Goal: Find specific page/section: Find specific page/section

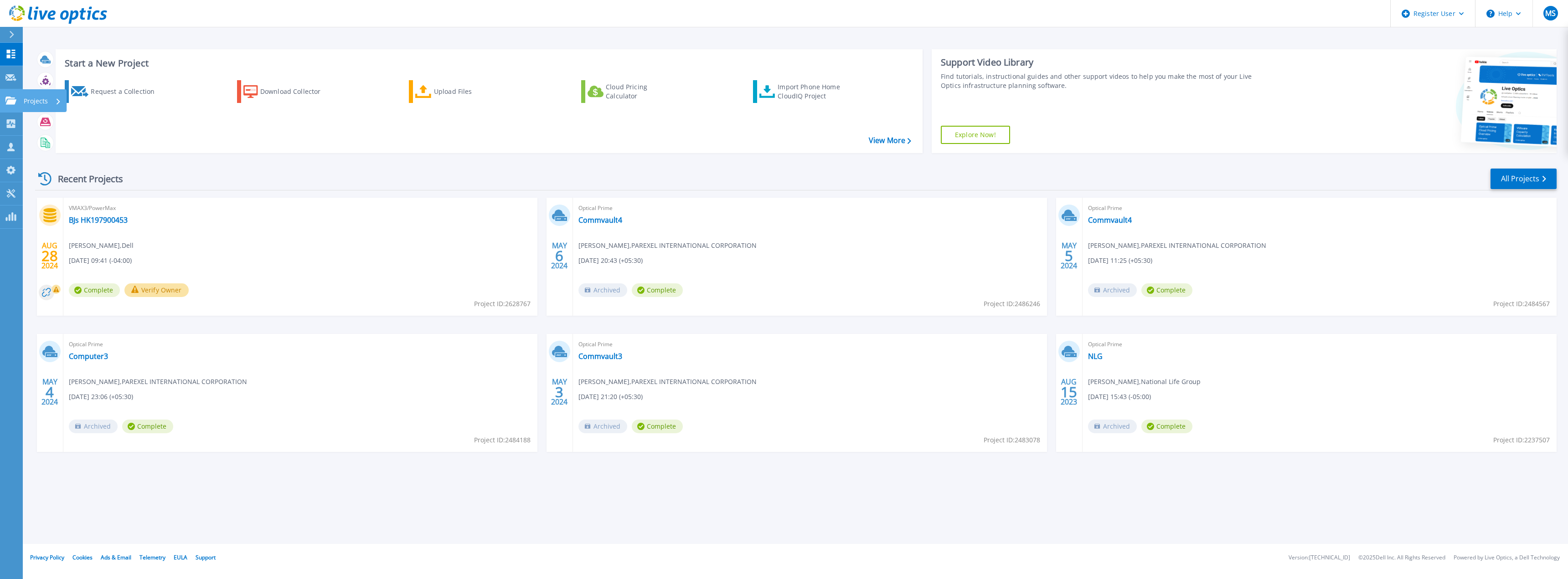
click at [12, 100] on icon at bounding box center [11, 100] width 11 height 8
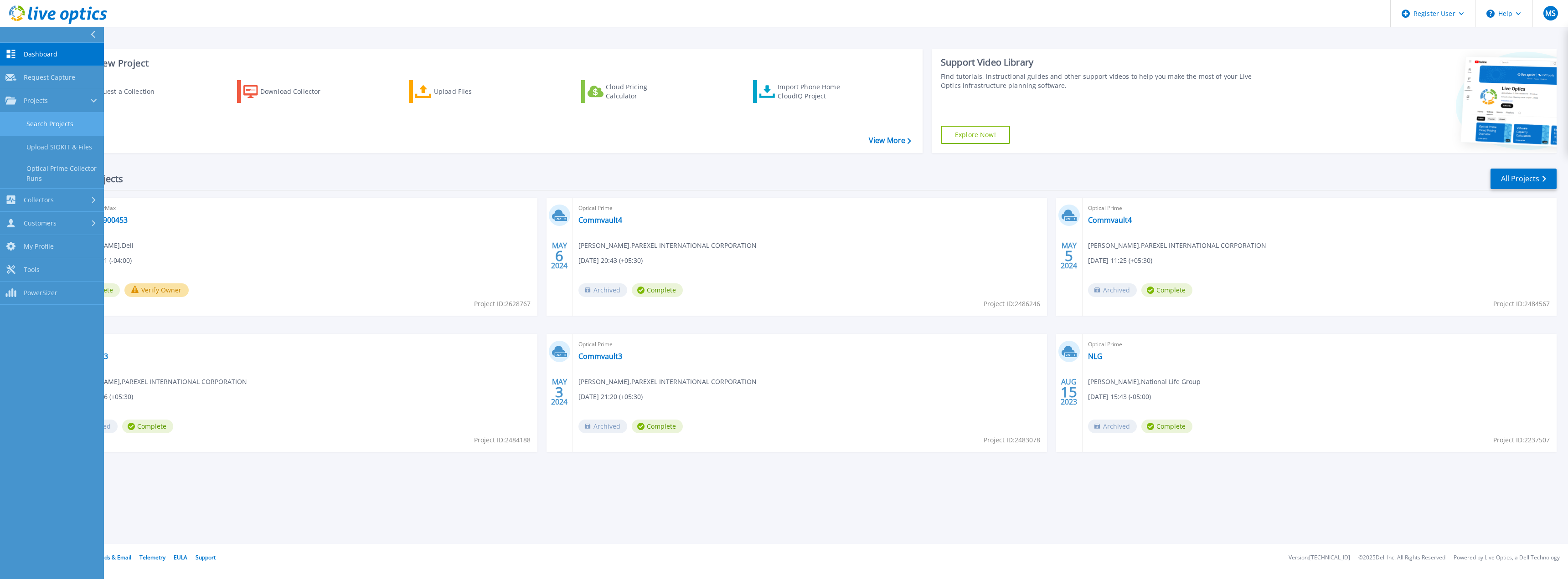
click at [47, 122] on link "Search Projects" at bounding box center [52, 124] width 104 height 23
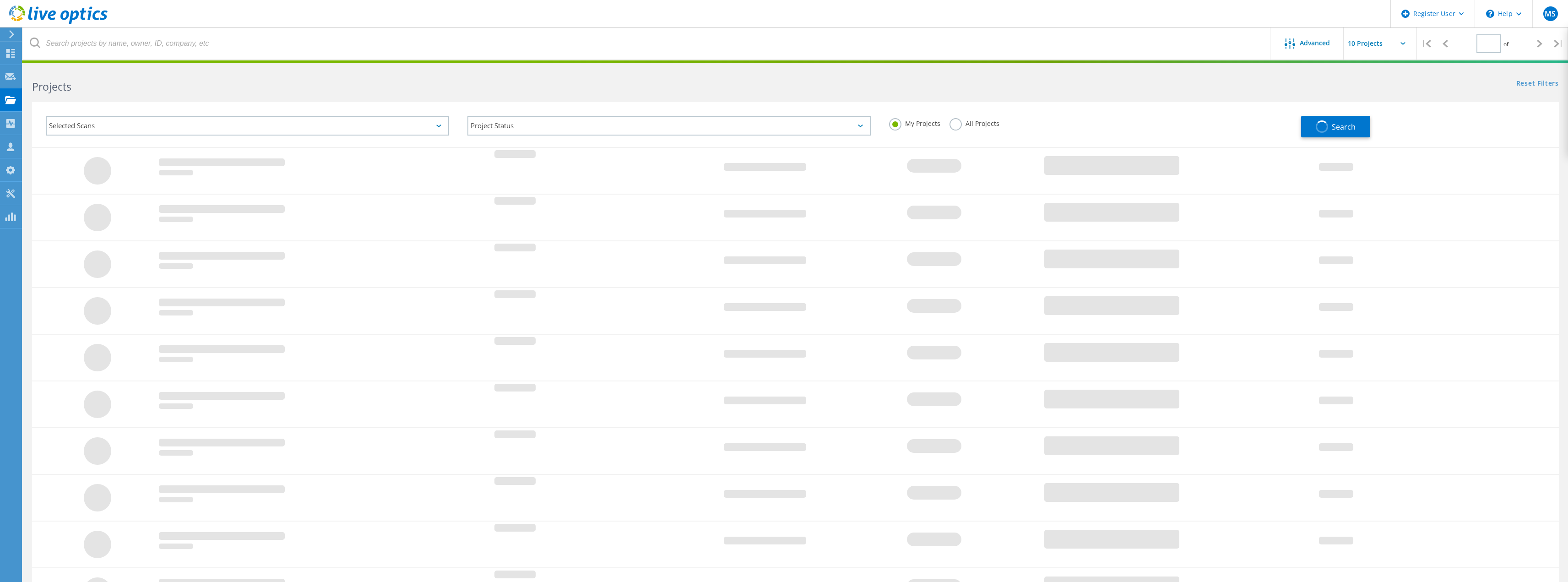
type input "1"
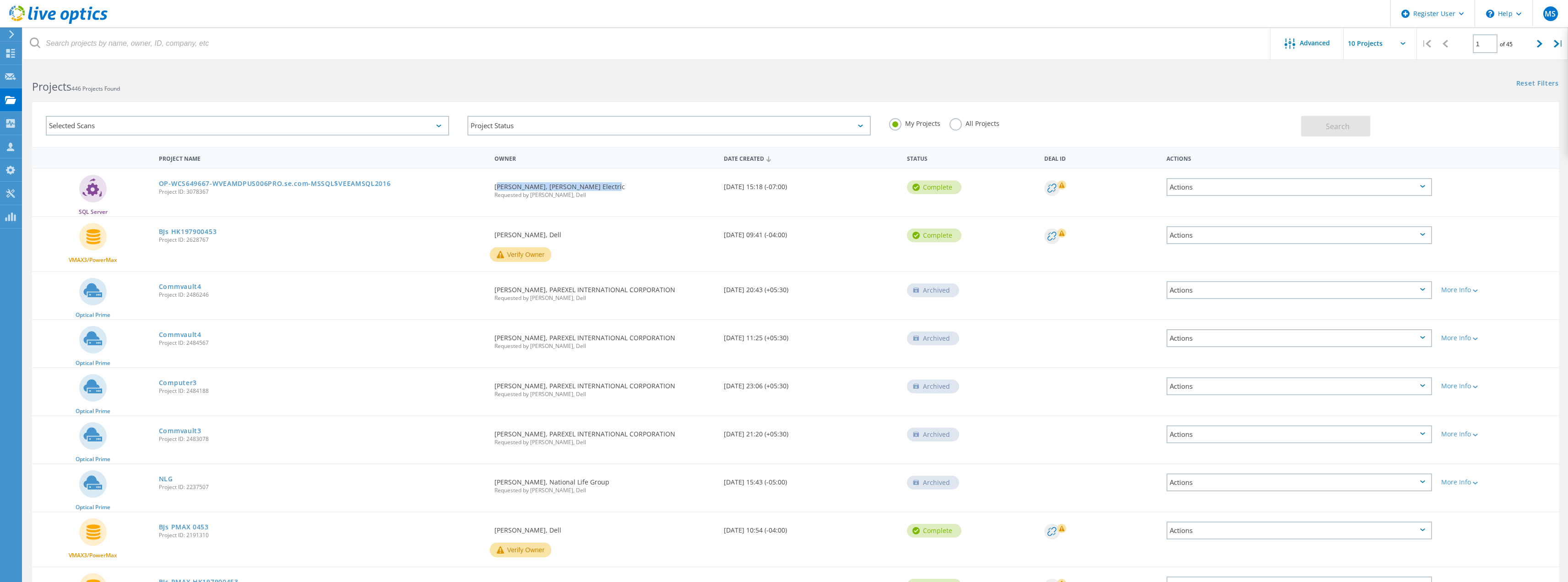
drag, startPoint x: 603, startPoint y: 185, endPoint x: 495, endPoint y: 187, distance: 108.0
click at [495, 187] on div "Requested By Jay Stringfield, Schneider Electric Requested by Matthew Soares, D…" at bounding box center [604, 188] width 229 height 38
copy div "Jay Stringfield, Schneider Electric"
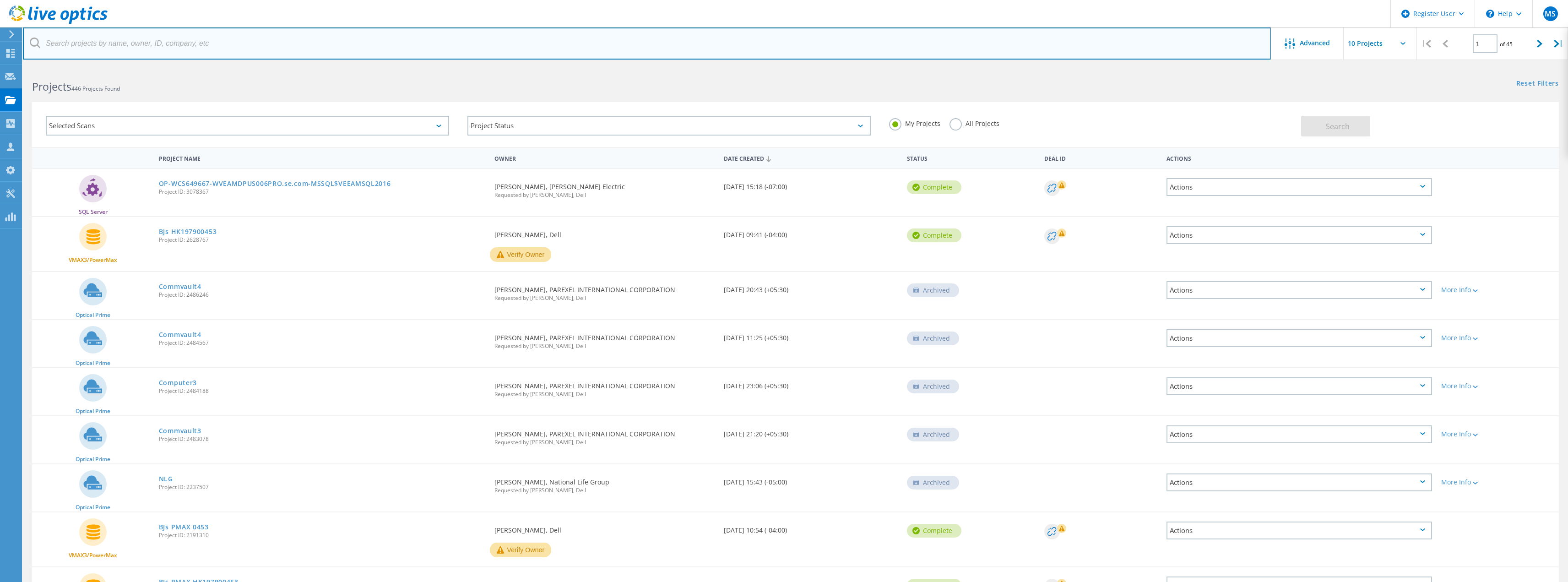
click at [273, 47] on input "text" at bounding box center [646, 43] width 1248 height 32
paste input "Jay Stringfield, Schneider Electric"
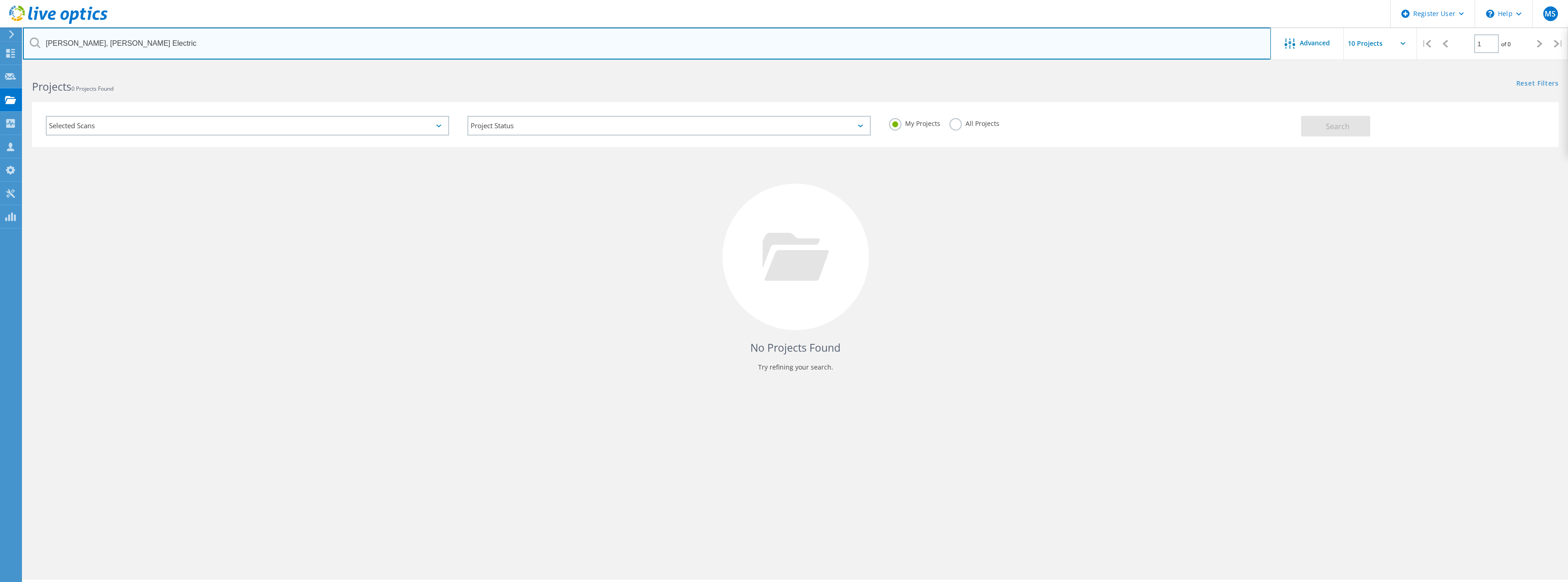
drag, startPoint x: 92, startPoint y: 45, endPoint x: -28, endPoint y: 55, distance: 120.4
click at [0, 55] on html "Register User \n Help Explore Helpful Articles Contact Support MS Dell User Mat…" at bounding box center [784, 303] width 1568 height 607
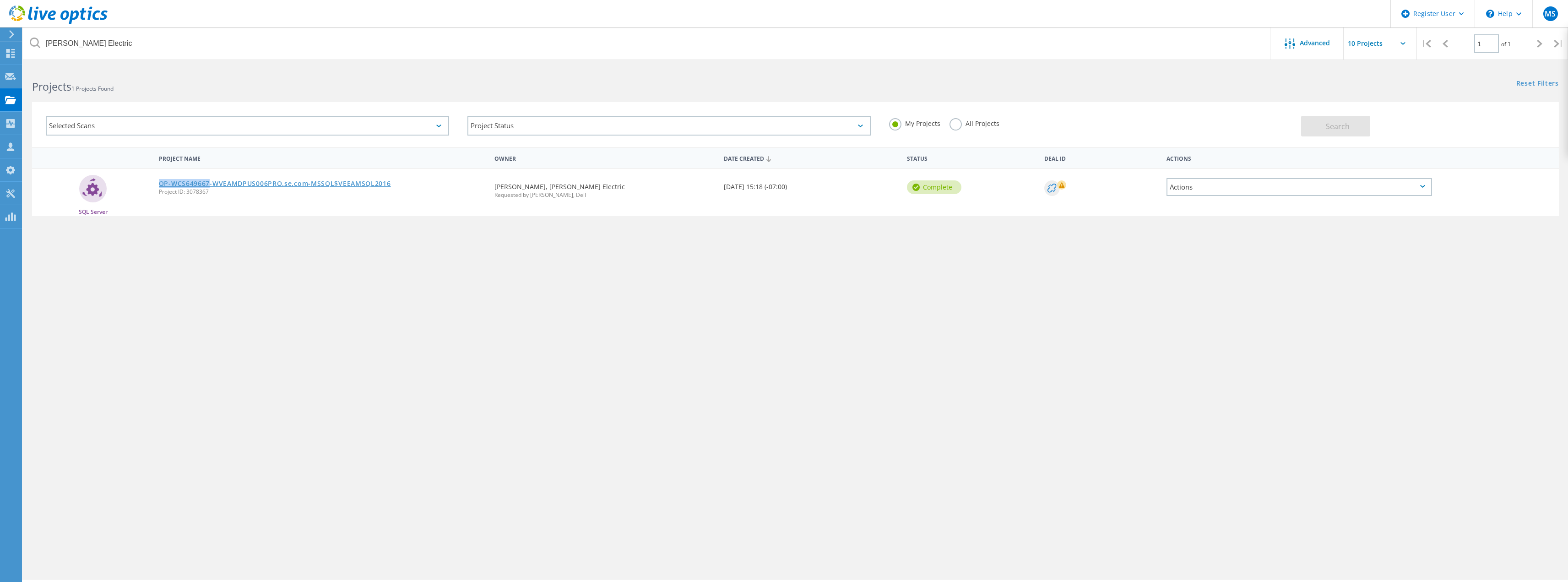
drag, startPoint x: 155, startPoint y: 183, endPoint x: 210, endPoint y: 187, distance: 55.1
click at [210, 187] on div "OP-WCS649667-WVEAMDPUS006PRO.se.com-MSSQL$VEEAMSQL2016 Project ID: 3078367" at bounding box center [322, 186] width 336 height 35
copy link "OP-WCS649667"
click at [959, 122] on label "All Projects" at bounding box center [974, 122] width 50 height 9
click at [0, 0] on input "All Projects" at bounding box center [0, 0] width 0 height 0
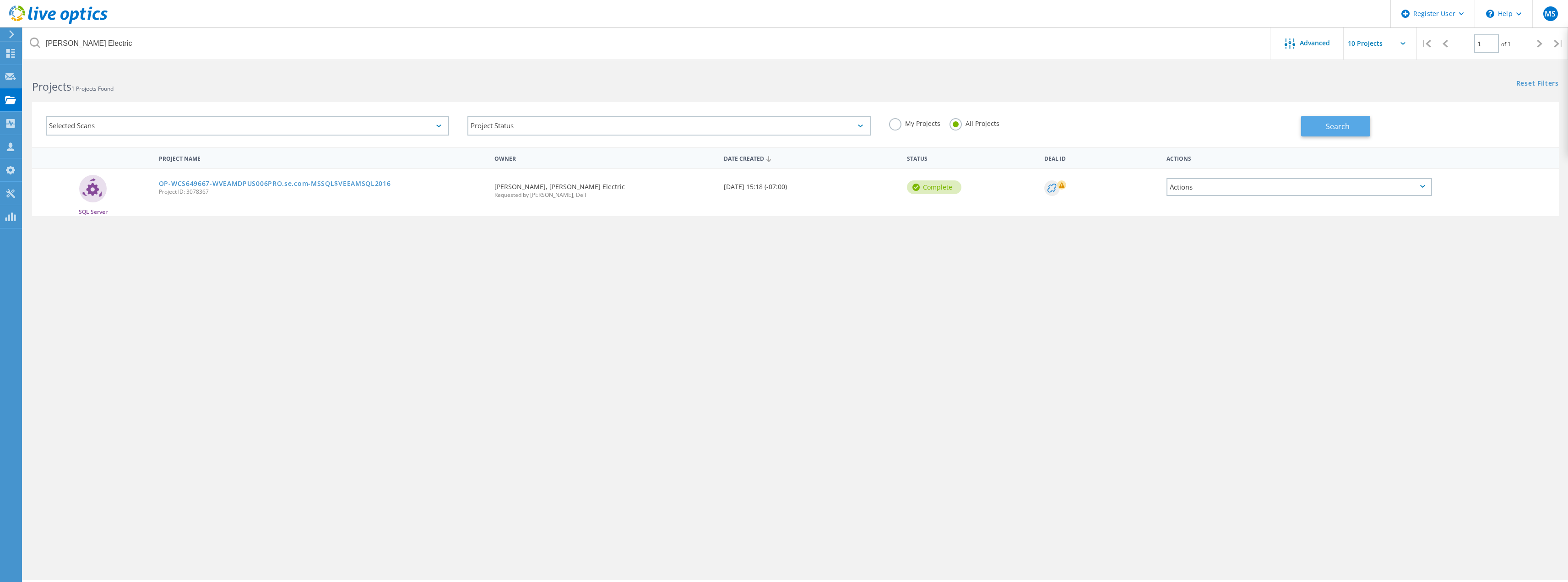
click at [1322, 128] on button "Search" at bounding box center [1335, 126] width 69 height 21
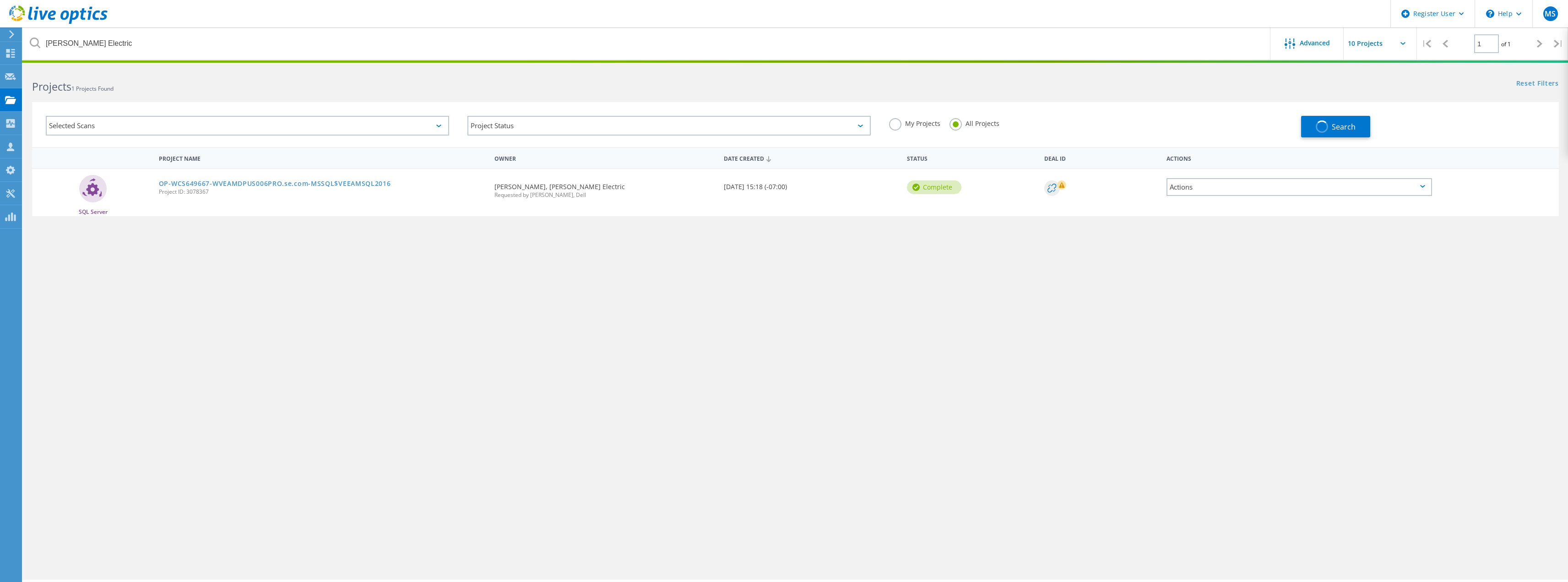
click at [398, 130] on div "Selected Scans" at bounding box center [248, 125] width 403 height 20
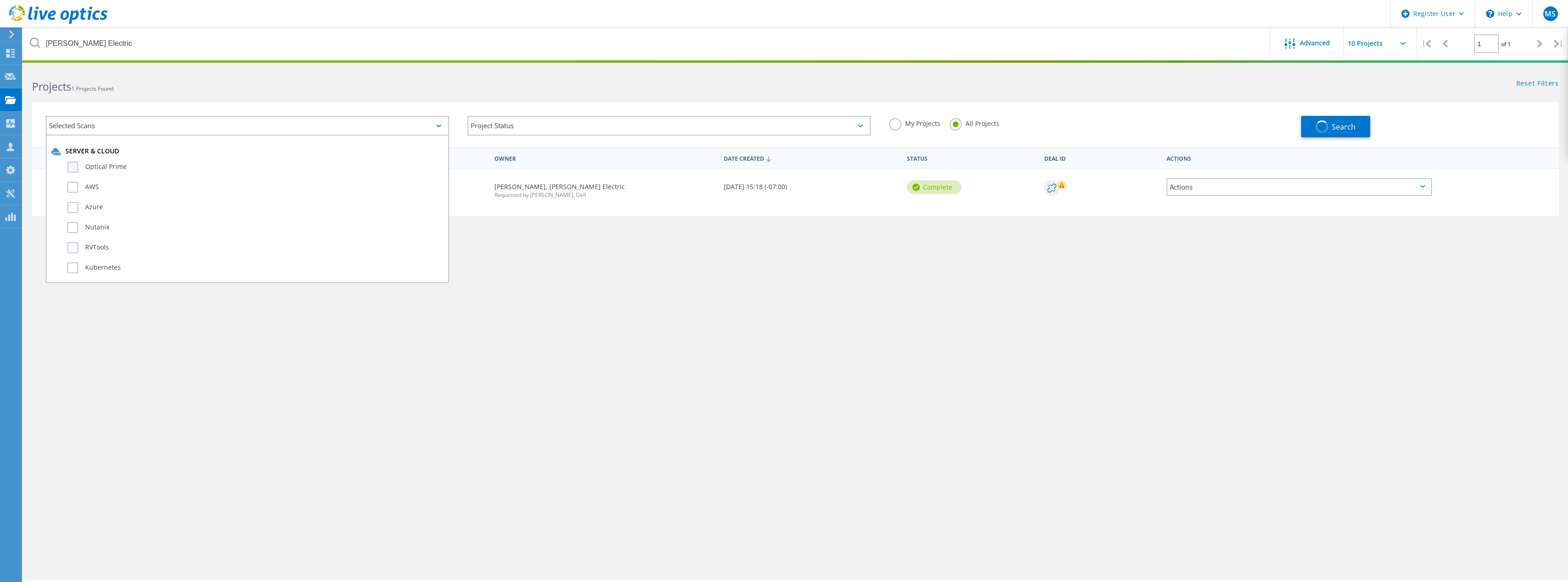
click at [74, 163] on label "Optical Prime" at bounding box center [256, 167] width 377 height 11
click at [0, 0] on input "Optical Prime" at bounding box center [0, 0] width 0 height 0
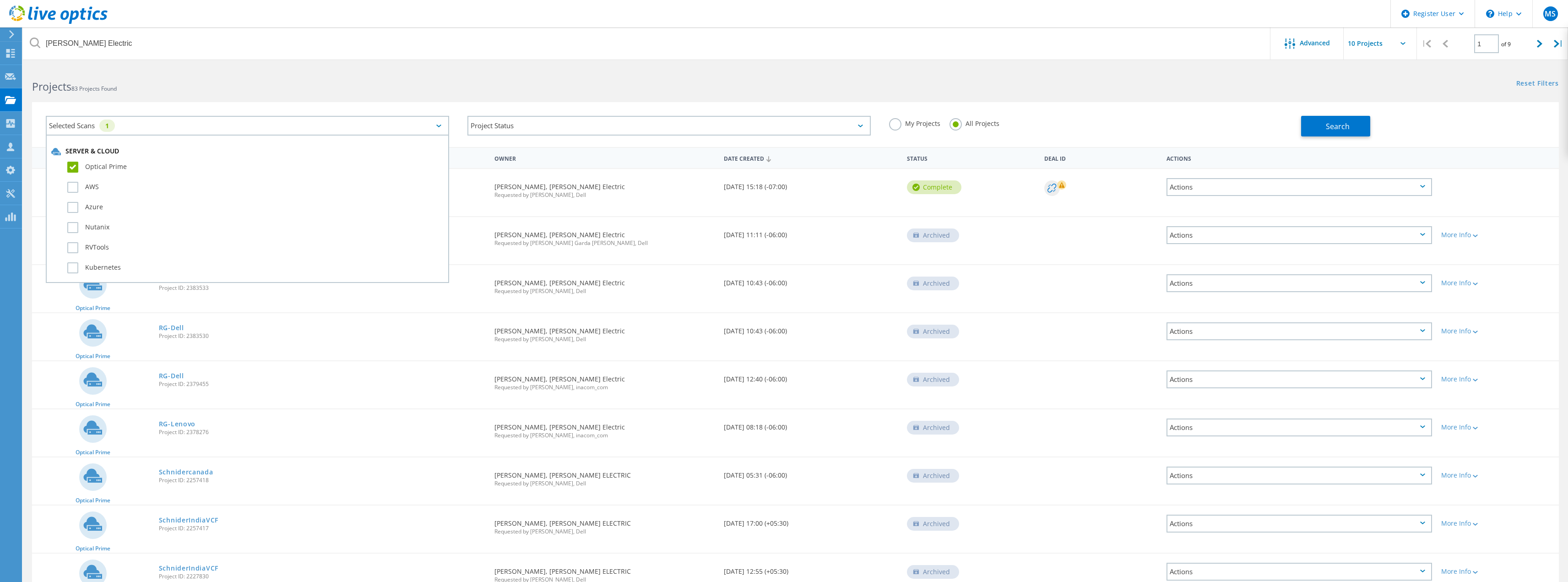
click at [1115, 105] on div "Selected Scans 1 Server & Cloud Optical Prime AWS Azure Nutanix RVTools Kuberne…" at bounding box center [795, 124] width 1526 height 45
click at [1382, 117] on div "Search" at bounding box center [1427, 121] width 252 height 30
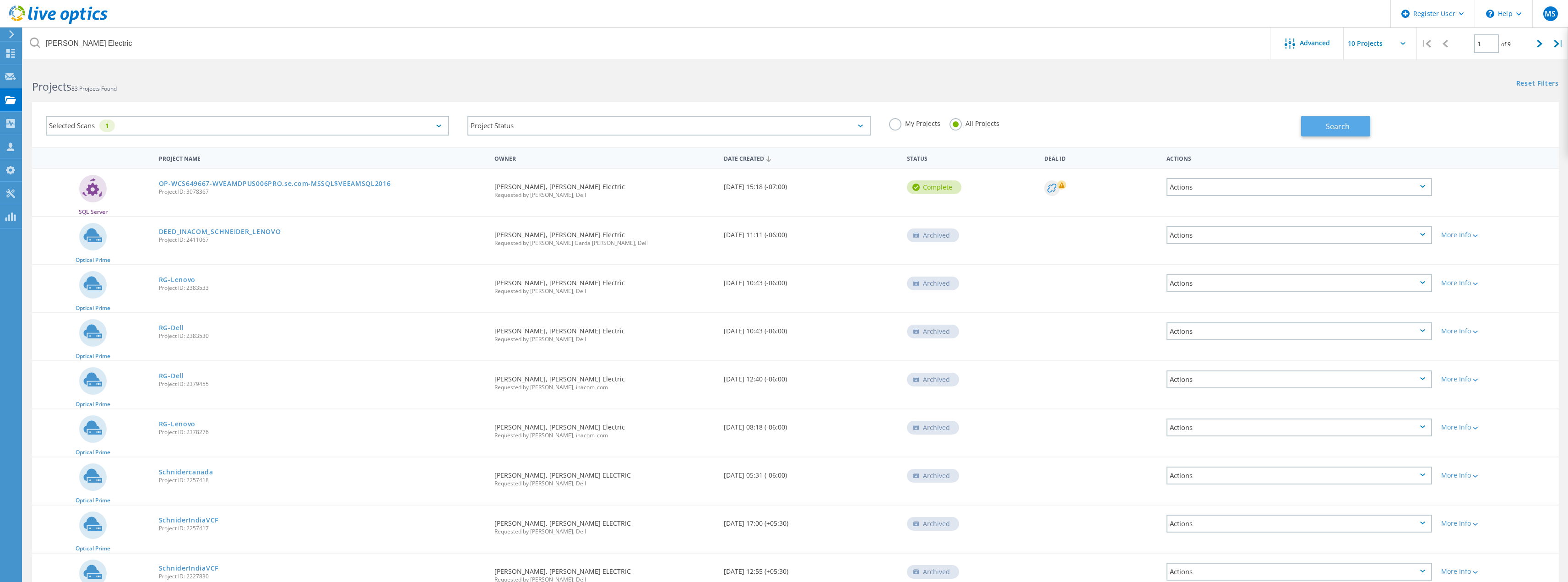
click at [1362, 119] on button "Search" at bounding box center [1335, 126] width 69 height 21
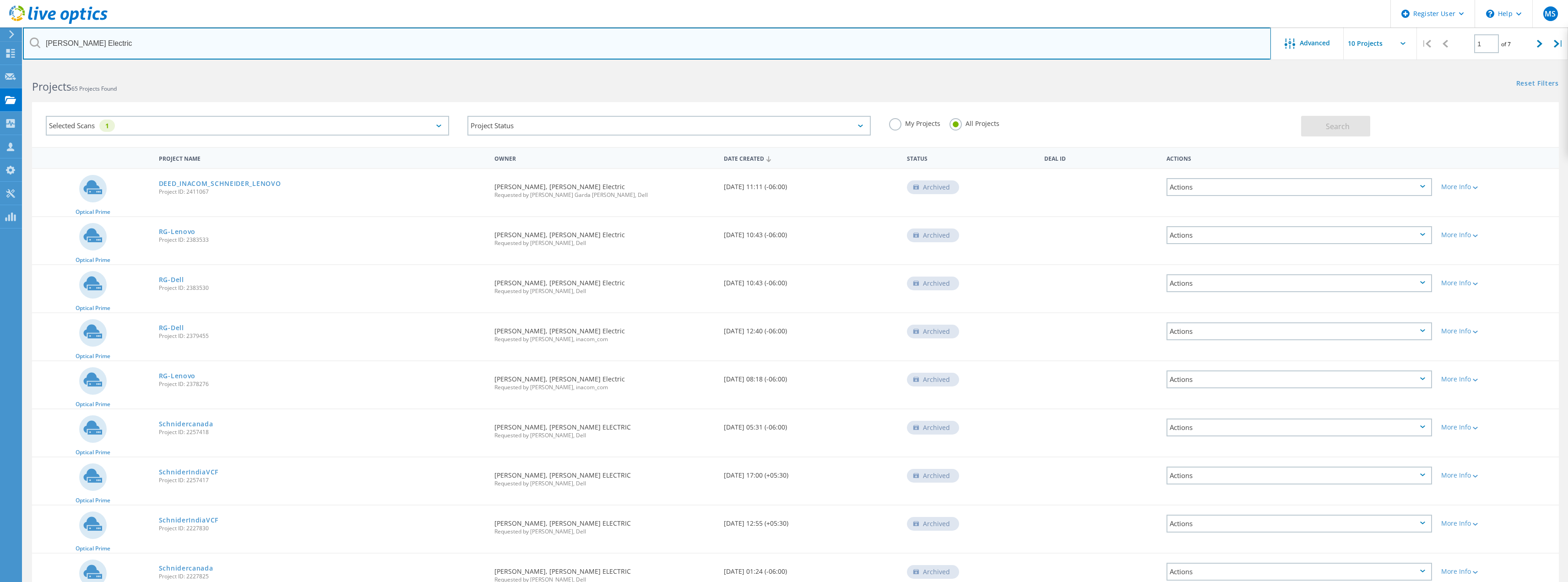
click at [255, 43] on input "Schneider Electric" at bounding box center [646, 43] width 1248 height 32
drag, startPoint x: 255, startPoint y: 43, endPoint x: -70, endPoint y: 75, distance: 326.6
click at [0, 75] on html "Register User \n Help Explore Helpful Articles Contact Support MS Dell User Mat…" at bounding box center [784, 342] width 1568 height 684
paste input "OP-WCS649667"
type input "OP-WCS649667"
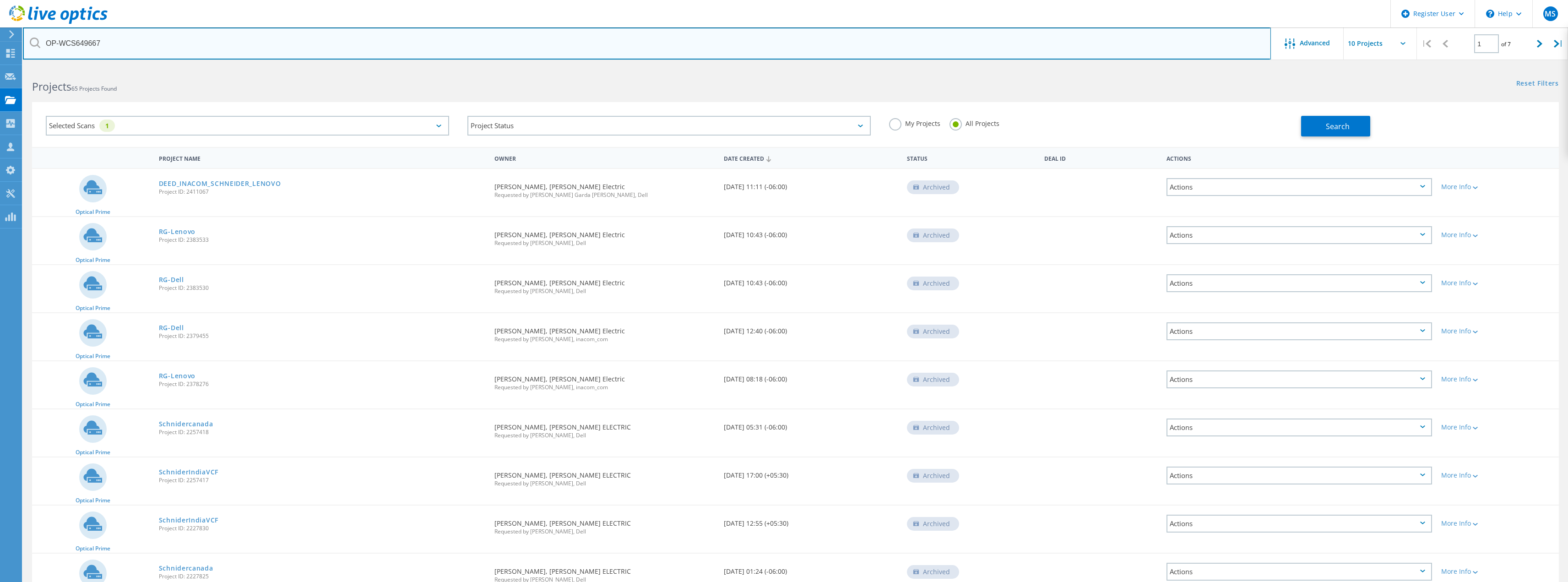
drag, startPoint x: 199, startPoint y: 39, endPoint x: -2, endPoint y: 36, distance: 201.0
click at [0, 36] on html "Register User \n Help Explore Helpful Articles Contact Support MS Dell User Mat…" at bounding box center [784, 342] width 1568 height 684
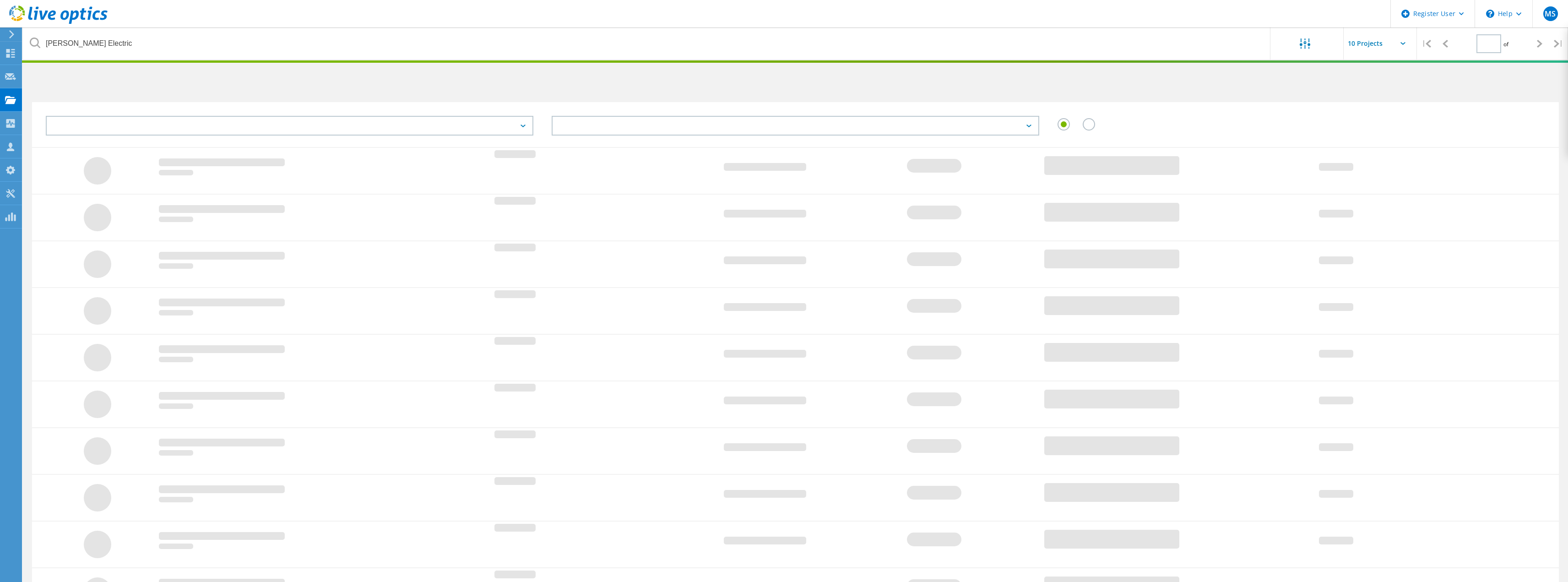
type input "1"
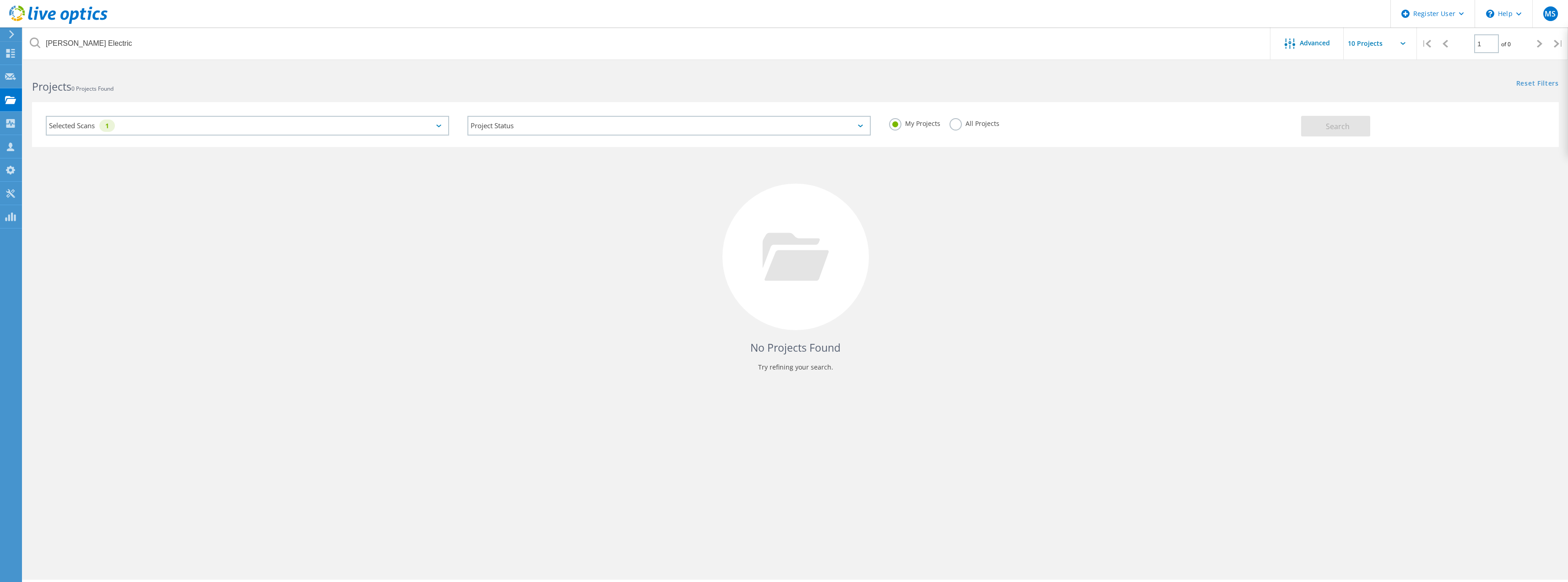
click at [407, 123] on div "Selected Scans 1" at bounding box center [248, 125] width 403 height 20
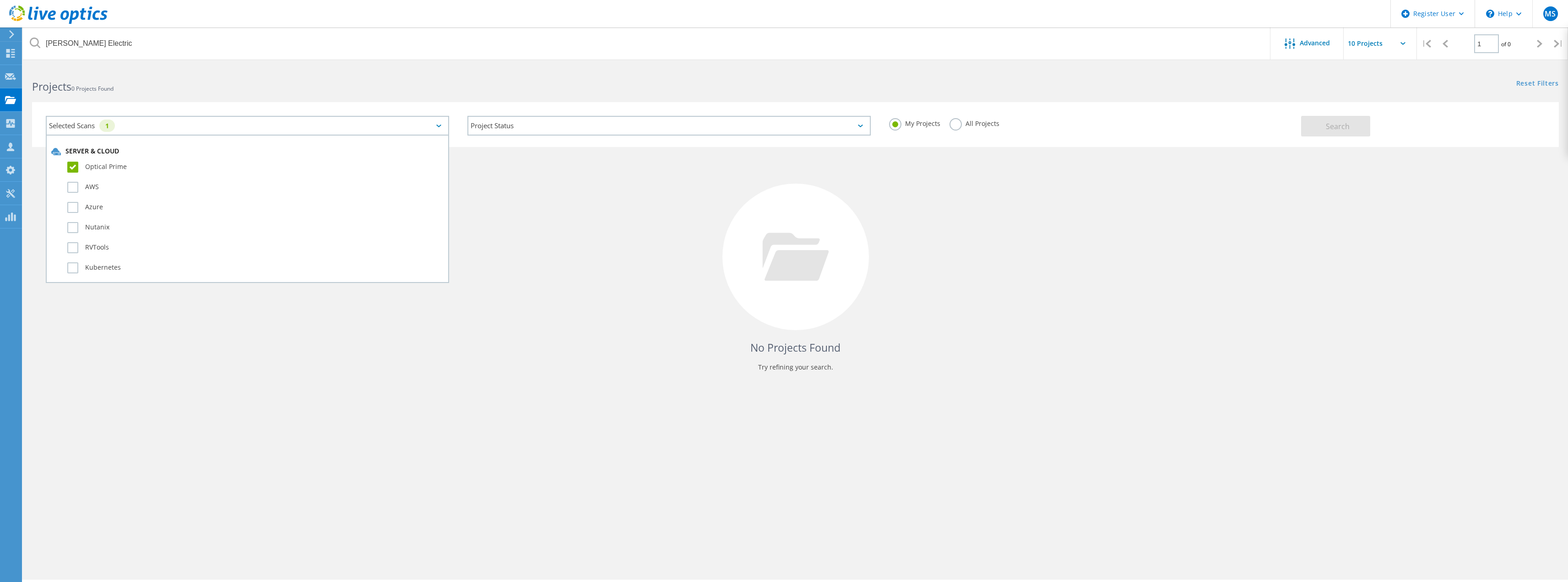
click at [74, 168] on label "Optical Prime" at bounding box center [256, 167] width 377 height 11
click at [0, 0] on input "Optical Prime" at bounding box center [0, 0] width 0 height 0
click at [1199, 125] on div "My Projects All Projects" at bounding box center [1091, 123] width 422 height 34
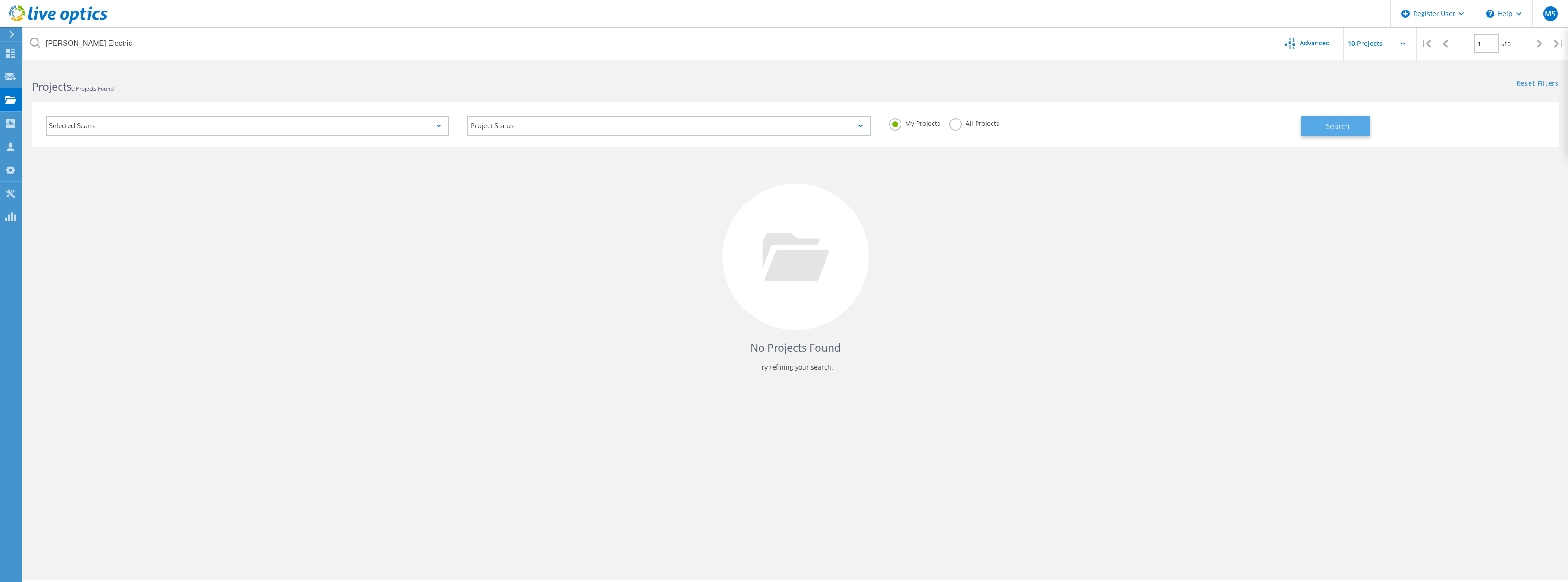
click at [1304, 119] on button "Search" at bounding box center [1335, 126] width 69 height 21
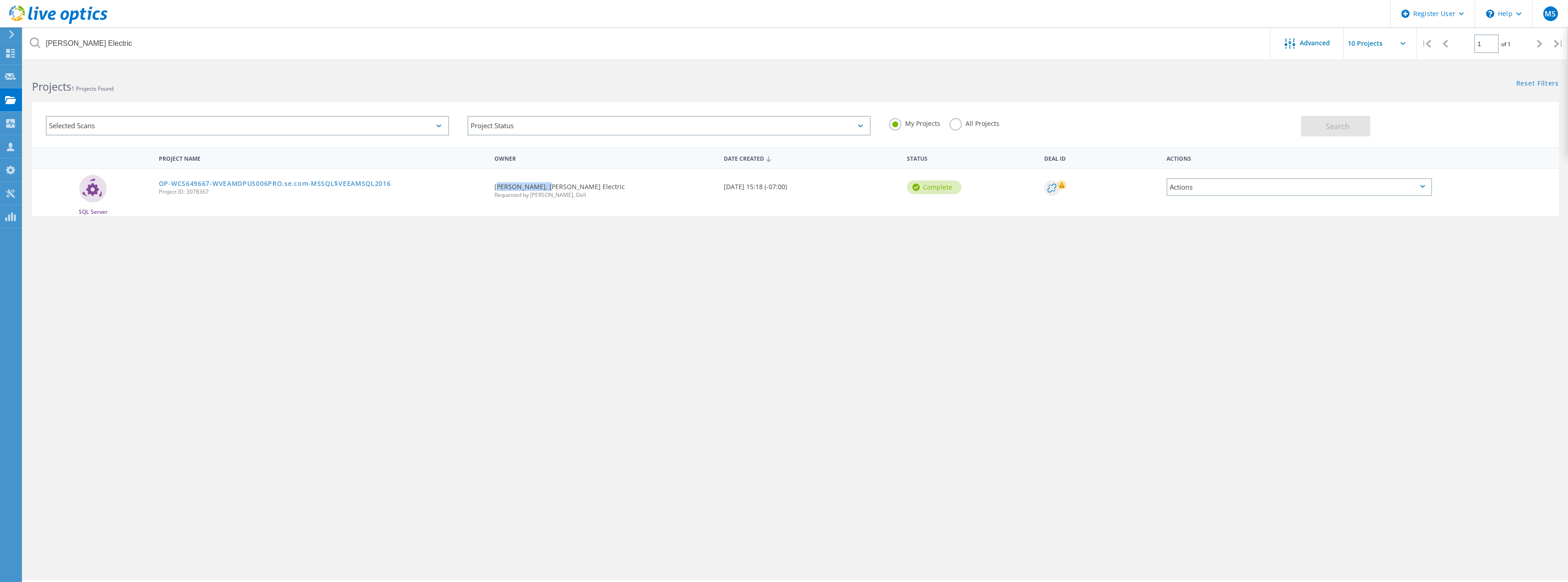
drag, startPoint x: 494, startPoint y: 188, endPoint x: 536, endPoint y: 189, distance: 42.0
click at [536, 189] on div "Requested By Jay Stringfield, Schneider Electric Requested by Matthew Soares, D…" at bounding box center [604, 188] width 229 height 38
copy div "Jay Stringfield"
click at [957, 125] on label "All Projects" at bounding box center [974, 122] width 50 height 9
click at [0, 0] on input "All Projects" at bounding box center [0, 0] width 0 height 0
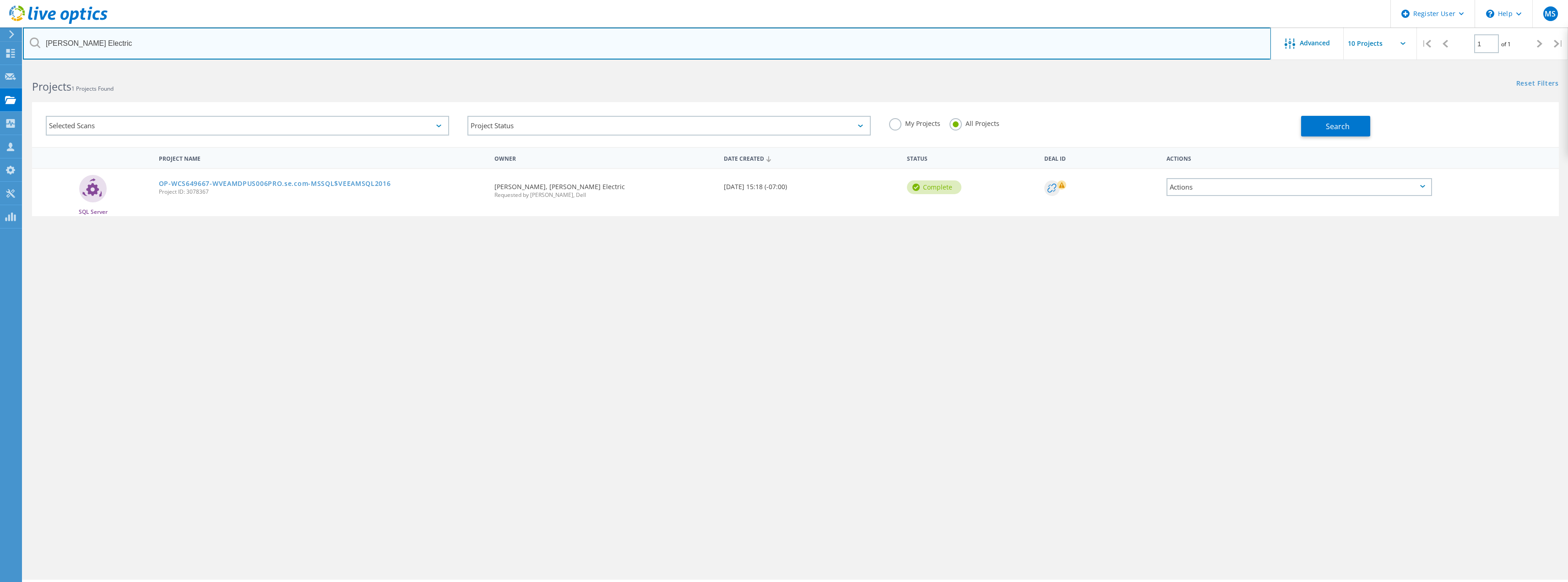
drag, startPoint x: 139, startPoint y: 39, endPoint x: -32, endPoint y: 54, distance: 171.7
click at [0, 54] on html "Register User \n Help Explore Helpful Articles Contact Support MS Dell User Mat…" at bounding box center [784, 303] width 1568 height 607
paste input "Jay Stringfield"
type input "Jay Stringfield"
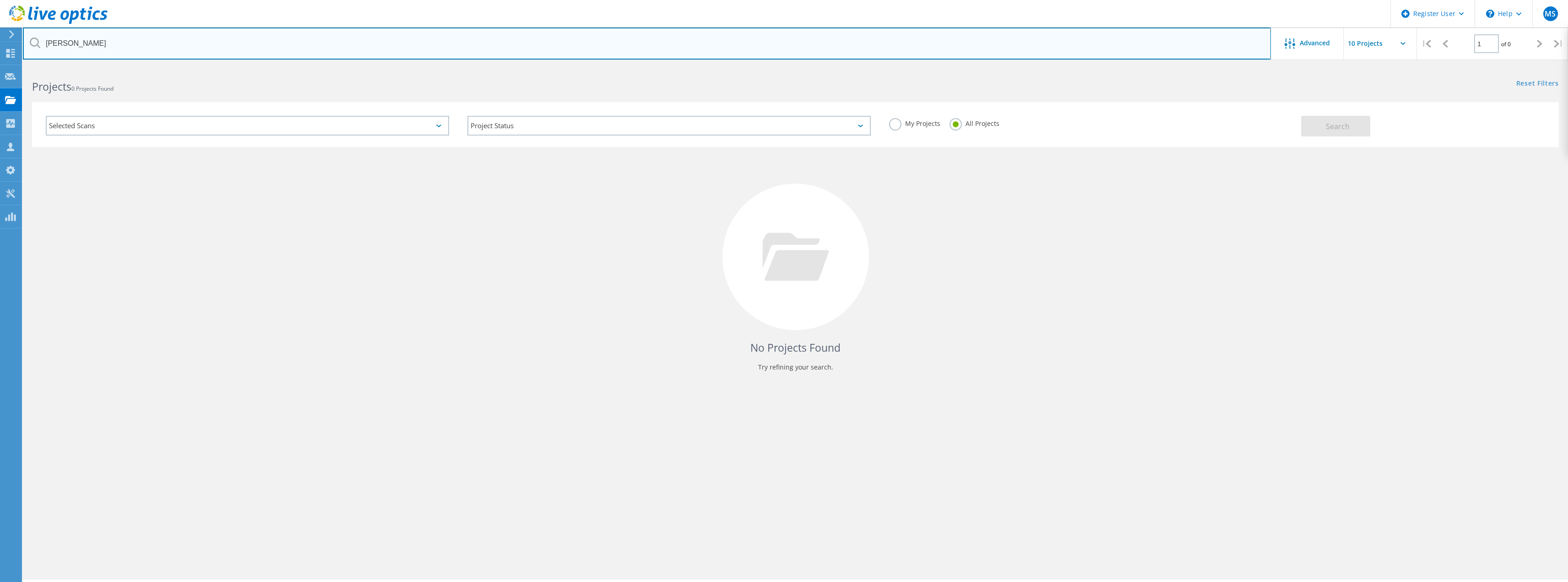
drag, startPoint x: 171, startPoint y: 54, endPoint x: 42, endPoint y: 46, distance: 129.2
click at [42, 46] on input "Jay Stringfield" at bounding box center [646, 43] width 1248 height 32
type input "lesxidpus002pro.se.cor"
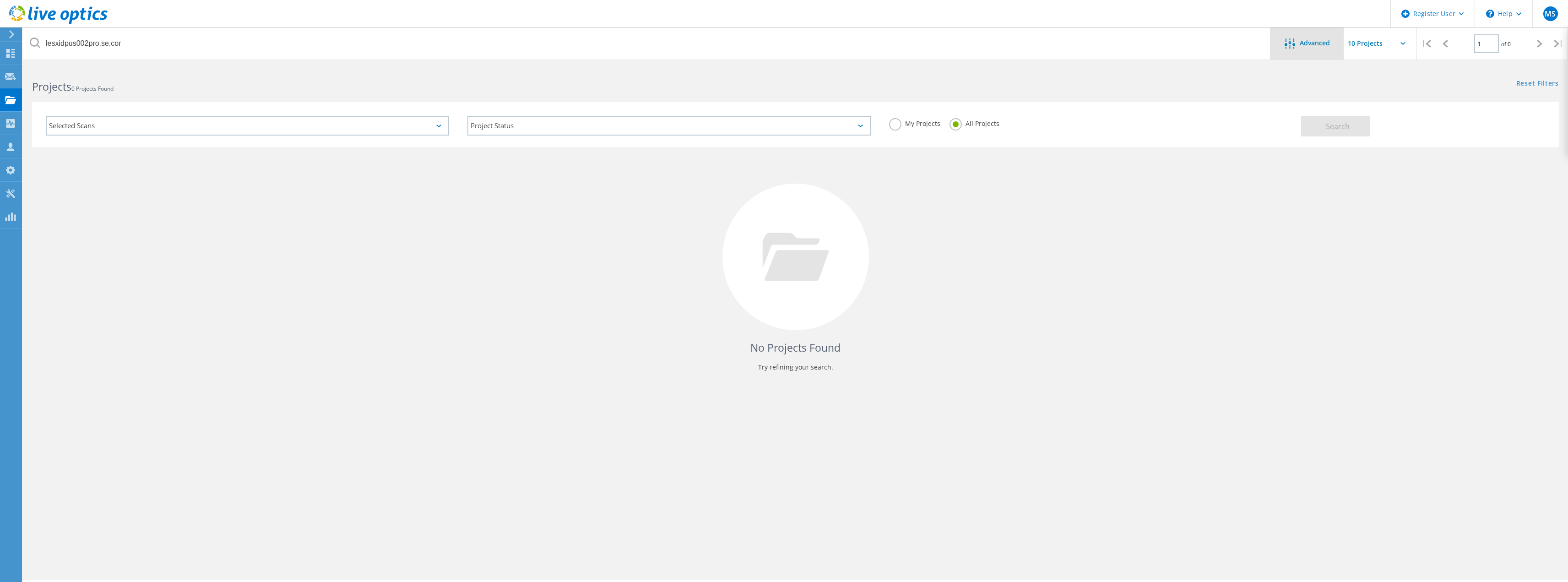
click at [1310, 40] on span "Advanced" at bounding box center [1314, 43] width 30 height 6
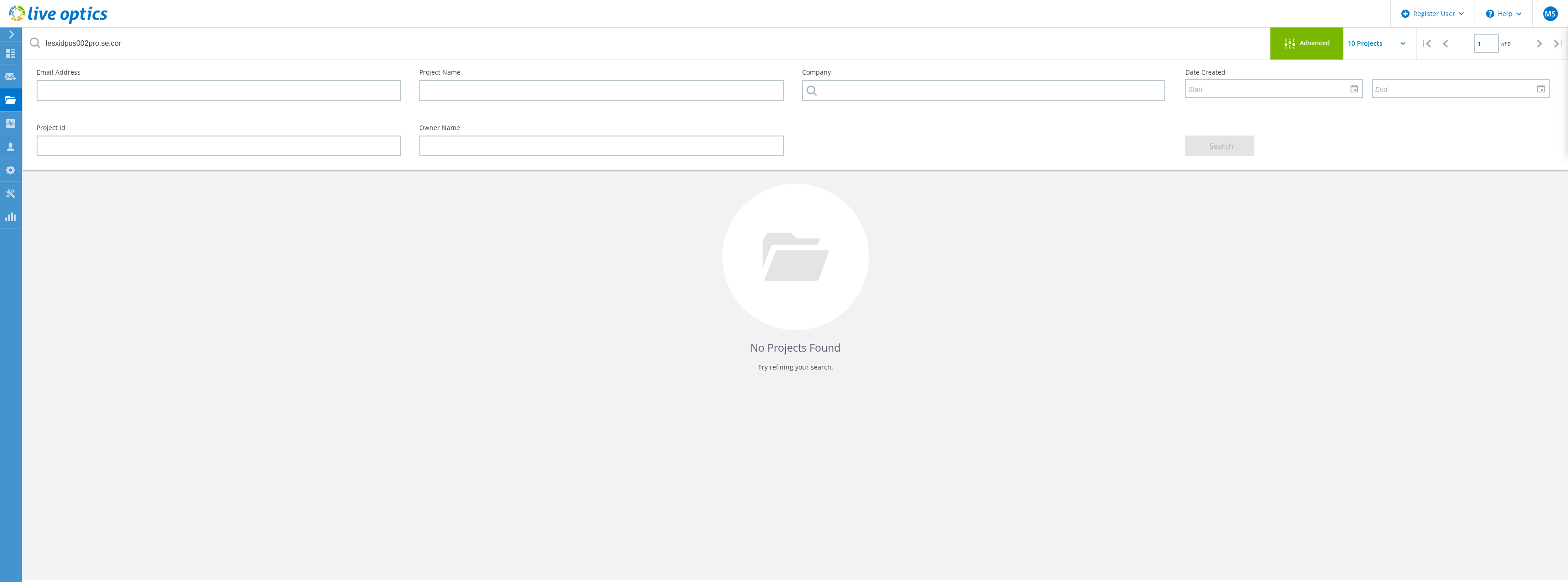
click at [1310, 40] on span "Advanced" at bounding box center [1314, 43] width 30 height 6
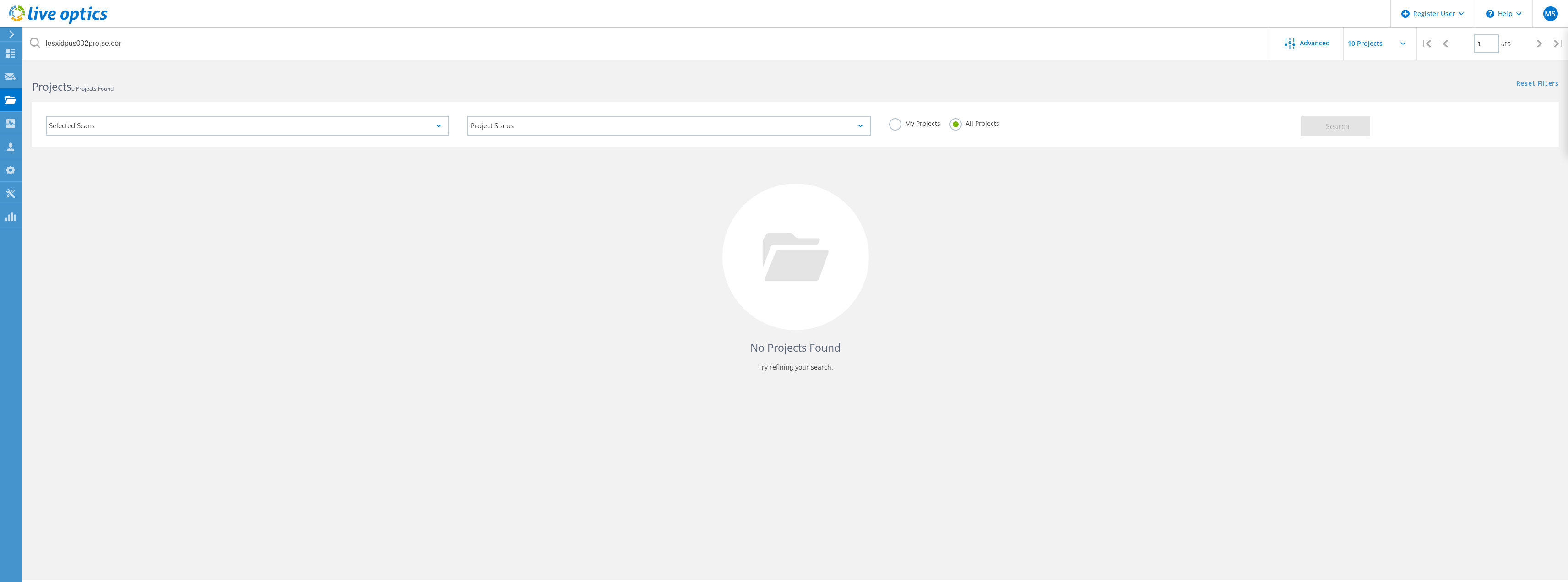
click at [1376, 46] on input "text" at bounding box center [1389, 43] width 92 height 32
click at [1267, 252] on div "No Projects Found Try refining your search." at bounding box center [795, 265] width 1526 height 237
